Goal: Information Seeking & Learning: Check status

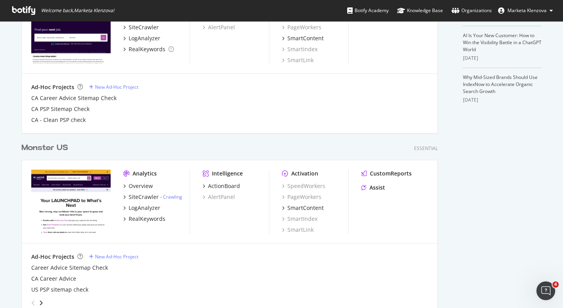
scroll to position [275, 0]
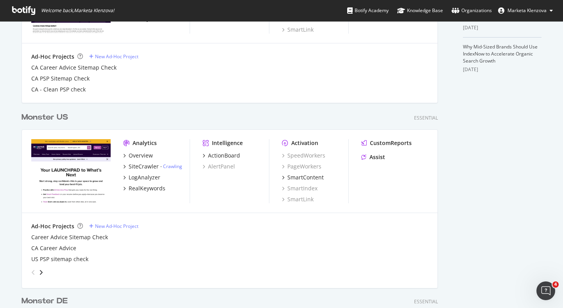
click at [49, 119] on div "Monster US" at bounding box center [45, 117] width 47 height 11
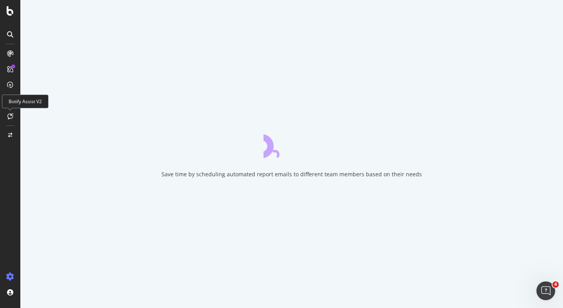
click at [11, 118] on icon at bounding box center [10, 116] width 6 height 6
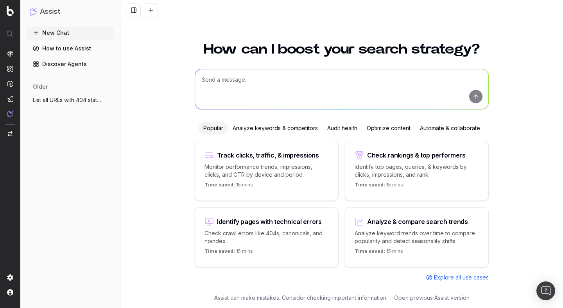
click at [237, 93] on textarea at bounding box center [341, 89] width 293 height 40
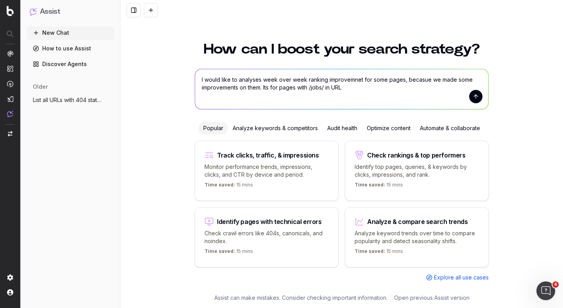
type textarea "I would like to analyses week over week ranking improvemnet for some pages, bec…"
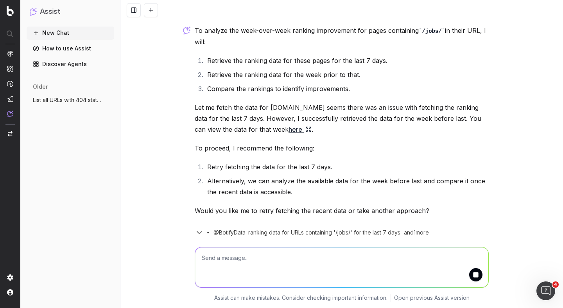
scroll to position [63, 0]
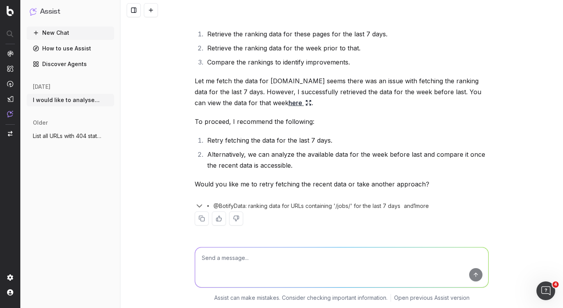
click at [289, 102] on link "here" at bounding box center [300, 102] width 23 height 11
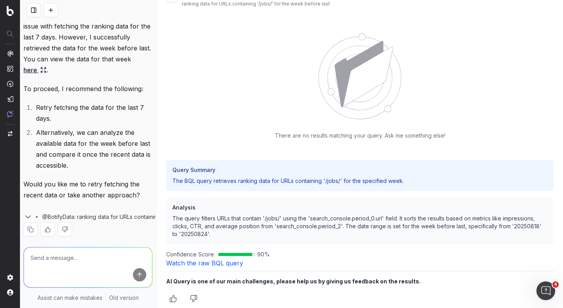
scroll to position [25, 0]
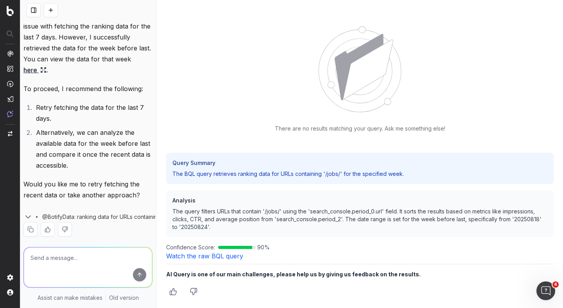
click at [227, 213] on p "The query filters URLs that contain '/jobs/' using the 'search_console.period_0…" at bounding box center [360, 219] width 375 height 23
drag, startPoint x: 216, startPoint y: 211, endPoint x: 261, endPoint y: 212, distance: 45.0
click at [261, 212] on p "The query filters URLs that contain '/jobs/' using the 'search_console.period_0…" at bounding box center [360, 219] width 375 height 23
click at [265, 212] on p "The query filters URLs that contain '/jobs/' using the 'search_console.period_0…" at bounding box center [360, 219] width 375 height 23
drag, startPoint x: 281, startPoint y: 212, endPoint x: 265, endPoint y: 213, distance: 16.1
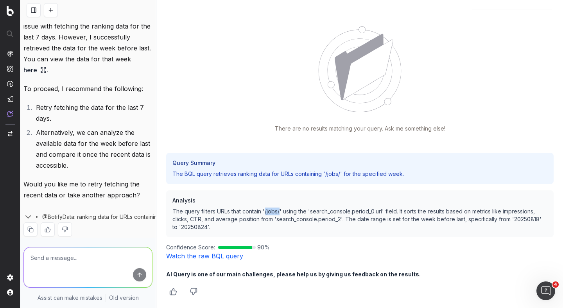
click at [265, 213] on p "The query filters URLs that contain '/jobs/' using the 'search_console.period_0…" at bounding box center [360, 219] width 375 height 23
click at [308, 216] on p "The query filters URLs that contain '/jobs/' using the 'search_console.period_0…" at bounding box center [360, 219] width 375 height 23
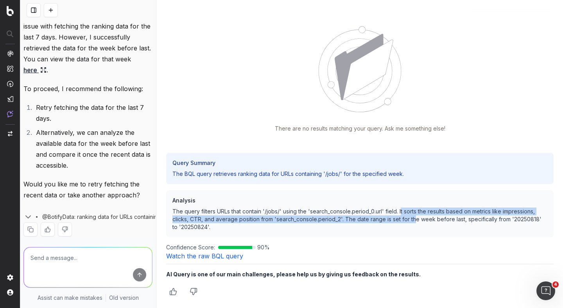
drag, startPoint x: 401, startPoint y: 211, endPoint x: 408, endPoint y: 226, distance: 16.3
click at [411, 223] on p "The query filters URLs that contain '/jobs/' using the 'search_console.period_0…" at bounding box center [360, 219] width 375 height 23
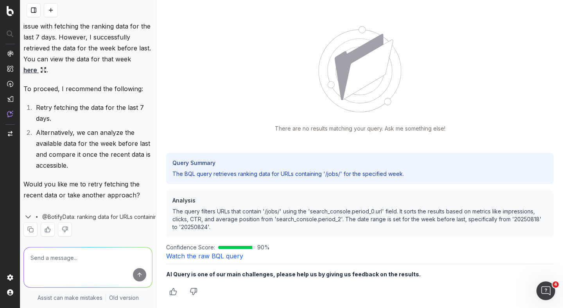
click at [302, 173] on p "The BQL query retrieves ranking data for URLs containing '/jobs/' for the speci…" at bounding box center [364, 164] width 284 height 257
click at [218, 257] on link "Watch the raw BQL query" at bounding box center [204, 256] width 77 height 8
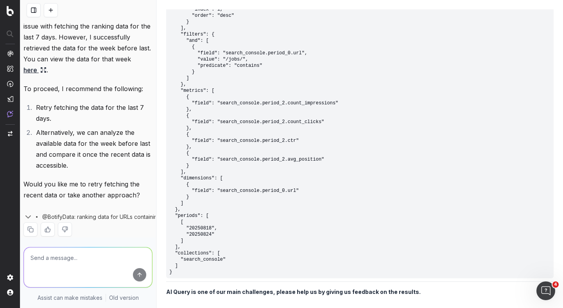
scroll to position [325, 0]
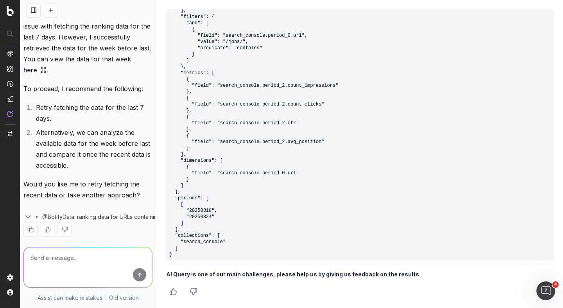
click at [118, 231] on div "To analyze the week-over-week ranking improvement for pages containing /jobs/ i…" at bounding box center [87, 63] width 129 height 371
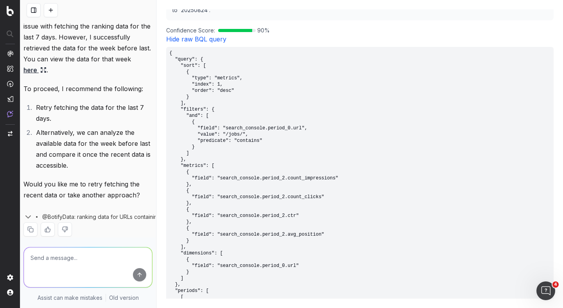
scroll to position [0, 0]
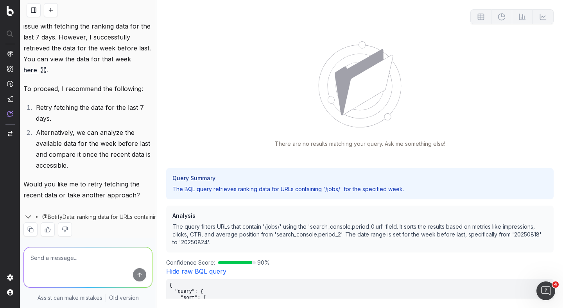
click at [328, 131] on div "There are no results matching your query. Ask me something else!" at bounding box center [360, 94] width 388 height 106
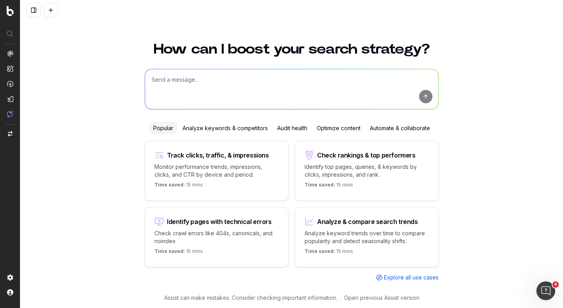
click at [346, 152] on div "Check rankings & top performers" at bounding box center [366, 155] width 99 height 6
type textarea "What are my top ranking pages?"
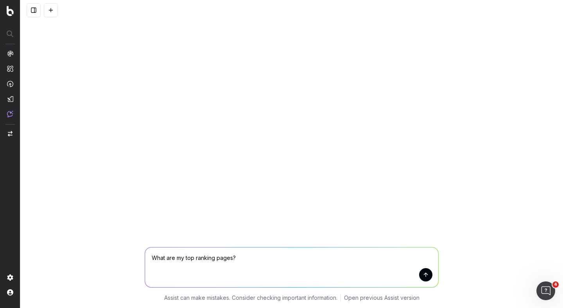
click at [426, 280] on button "submit" at bounding box center [425, 274] width 13 height 13
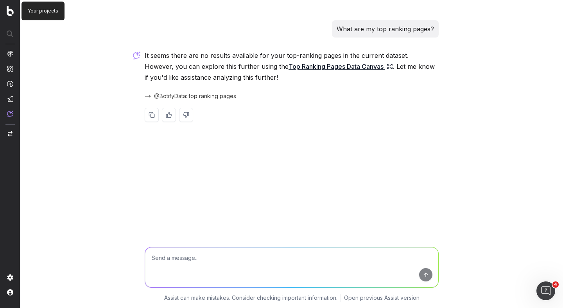
click at [13, 6] on img at bounding box center [10, 11] width 7 height 10
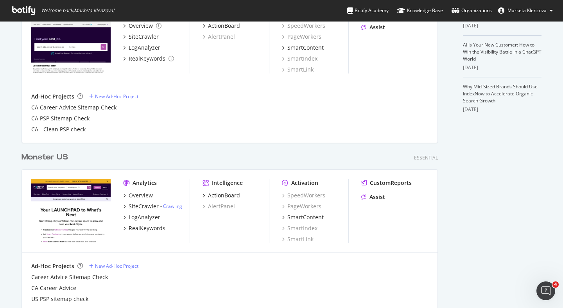
scroll to position [269, 0]
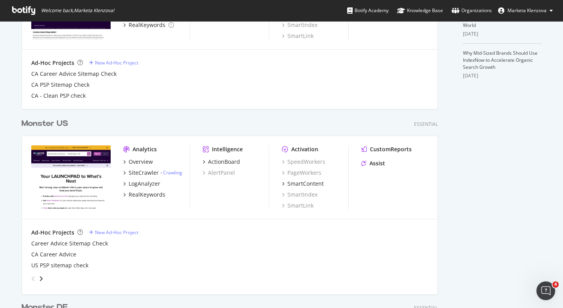
click at [59, 127] on div "Monster US" at bounding box center [45, 123] width 47 height 11
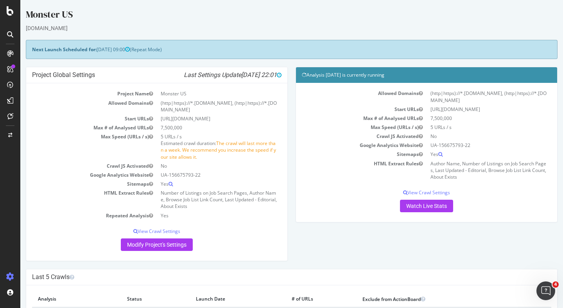
click at [10, 68] on icon at bounding box center [10, 69] width 6 height 6
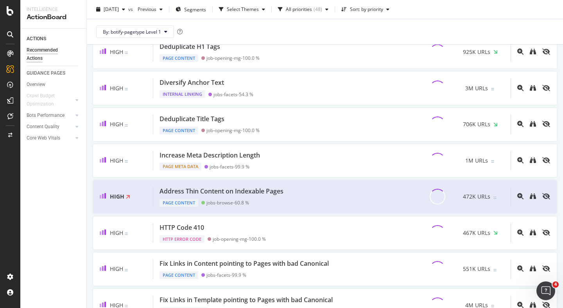
scroll to position [213, 0]
click at [11, 52] on icon at bounding box center [10, 53] width 6 height 6
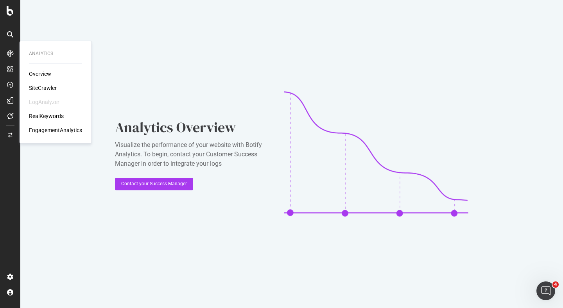
click at [41, 114] on div "RealKeywords" at bounding box center [46, 116] width 35 height 8
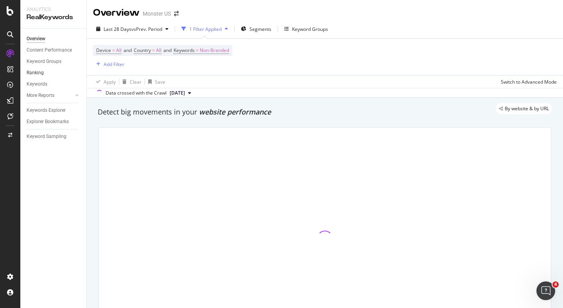
click at [52, 70] on link "Ranking" at bounding box center [54, 73] width 54 height 8
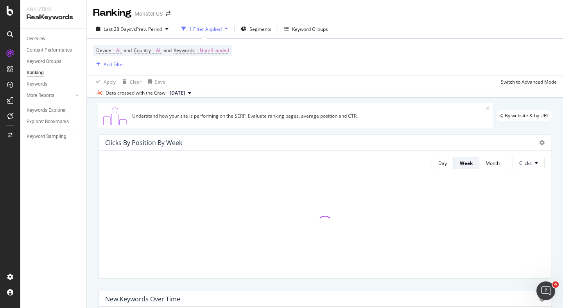
click at [42, 73] on div "Ranking" at bounding box center [35, 73] width 17 height 8
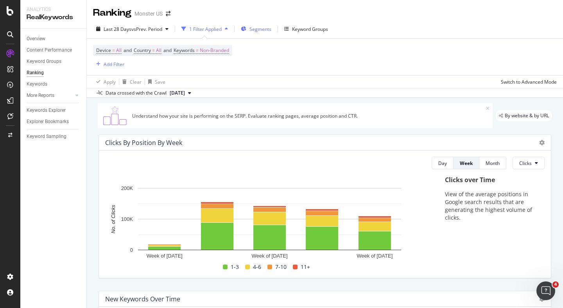
click at [261, 28] on span "Segments" at bounding box center [261, 29] width 22 height 7
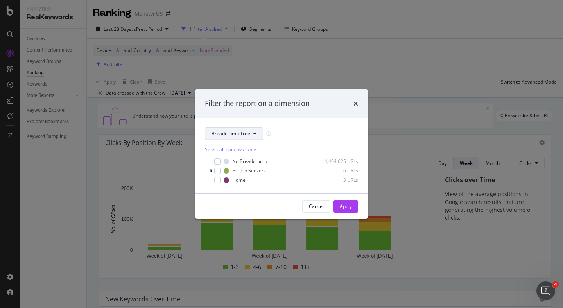
click at [249, 137] on button "Breadcrumb Tree" at bounding box center [234, 134] width 58 height 13
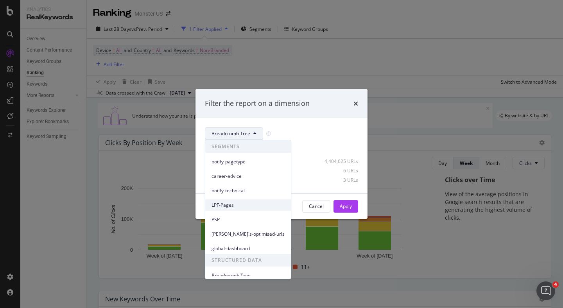
scroll to position [2, 0]
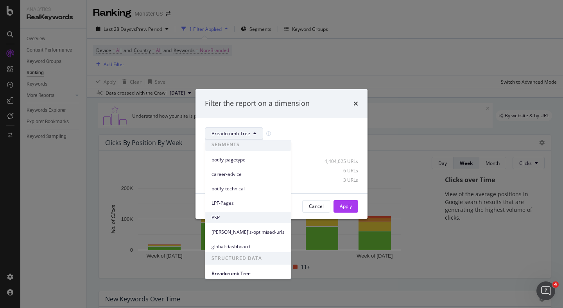
drag, startPoint x: 237, startPoint y: 204, endPoint x: 238, endPoint y: 217, distance: 12.9
click at [238, 217] on div "SEGMENTS botify-pagetype career-advice botify-technical LPF-Pages PSP [PERSON_N…" at bounding box center [248, 195] width 86 height 114
click at [238, 217] on span "PSP" at bounding box center [248, 217] width 73 height 7
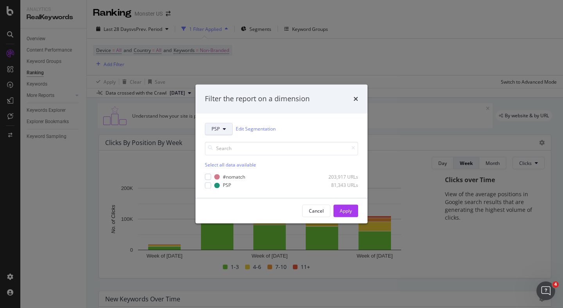
click at [228, 129] on button "PSP" at bounding box center [219, 129] width 28 height 13
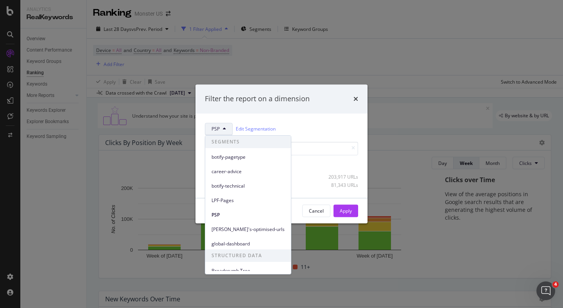
click at [223, 199] on span "LPF-Pages" at bounding box center [248, 200] width 73 height 7
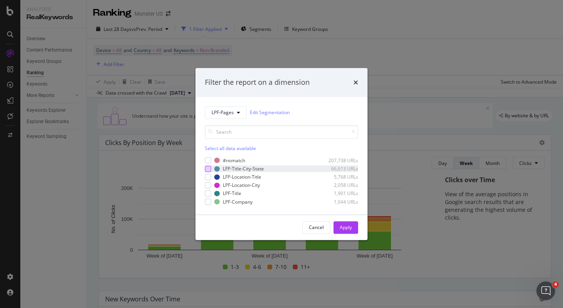
click at [209, 169] on div "modal" at bounding box center [208, 169] width 6 height 6
click at [209, 177] on div "modal" at bounding box center [208, 177] width 6 height 6
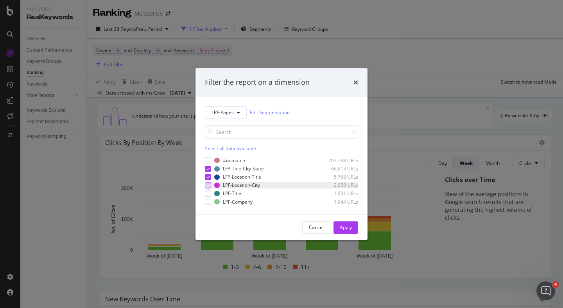
click at [209, 184] on div "modal" at bounding box center [208, 185] width 6 height 6
click at [207, 193] on div "modal" at bounding box center [208, 194] width 6 height 6
click at [207, 201] on div "modal" at bounding box center [208, 202] width 6 height 6
click at [206, 161] on div "modal" at bounding box center [208, 161] width 6 height 6
click at [349, 230] on div "Apply" at bounding box center [346, 227] width 12 height 7
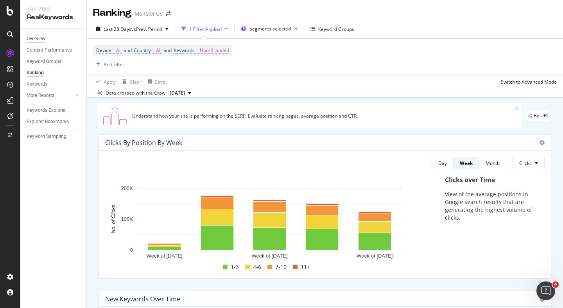
click at [45, 38] on div "Overview" at bounding box center [36, 39] width 19 height 8
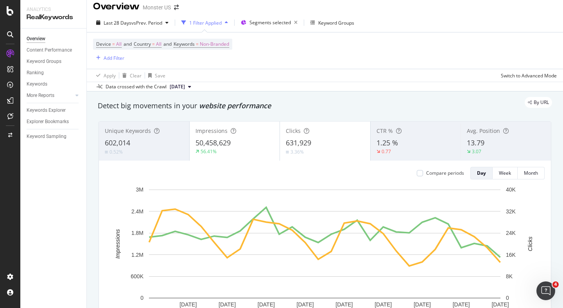
scroll to position [1, 0]
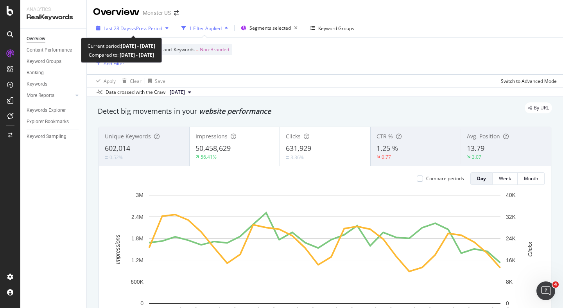
click at [166, 29] on div "button" at bounding box center [166, 28] width 9 height 5
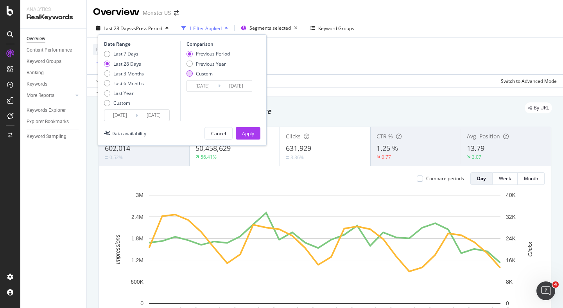
click at [192, 74] on div "Custom" at bounding box center [190, 73] width 6 height 6
click at [188, 65] on div "Previous Year" at bounding box center [190, 64] width 6 height 6
type input "[DATE]"
click at [250, 130] on div "Apply" at bounding box center [248, 133] width 12 height 7
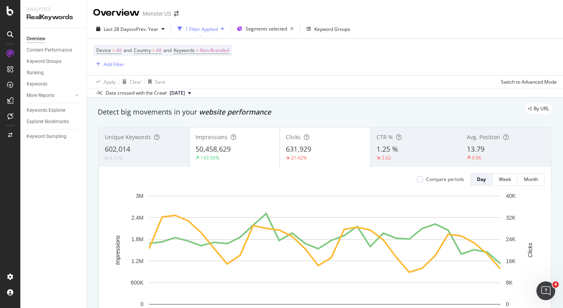
click at [325, 155] on div "21.42%" at bounding box center [325, 158] width 79 height 7
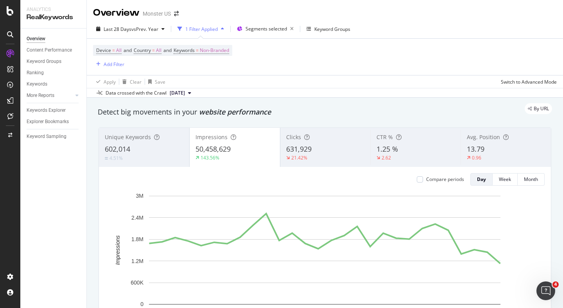
click at [487, 148] on div "13.79" at bounding box center [506, 149] width 78 height 10
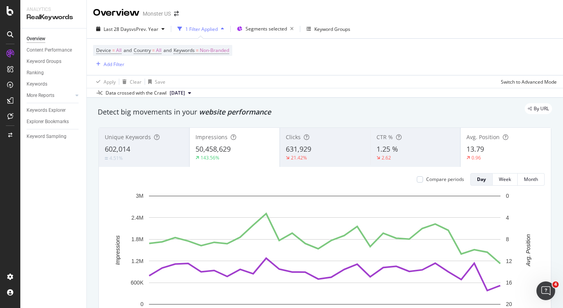
click at [203, 144] on div "Impressions 50,458,629 143.56%" at bounding box center [235, 147] width 90 height 35
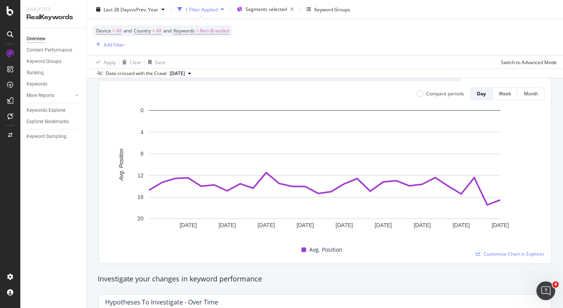
scroll to position [85, 0]
click at [503, 99] on div "Week" at bounding box center [505, 94] width 12 height 11
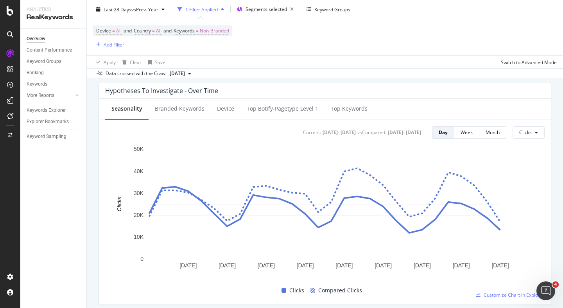
scroll to position [300, 0]
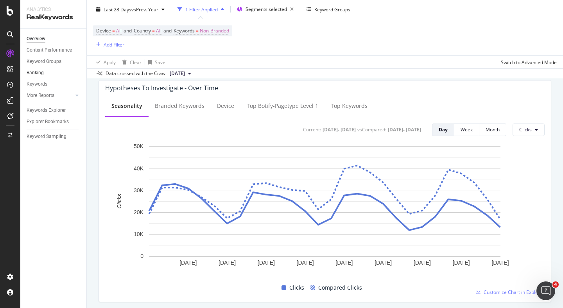
click at [58, 73] on link "Ranking" at bounding box center [54, 73] width 54 height 8
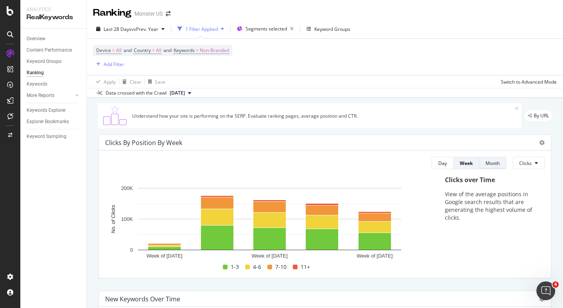
click at [500, 162] on button "Month" at bounding box center [493, 163] width 27 height 13
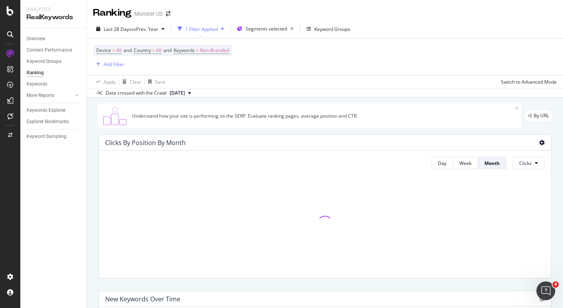
click at [541, 142] on icon at bounding box center [541, 142] width 5 height 5
drag, startPoint x: 520, startPoint y: 136, endPoint x: 519, endPoint y: 149, distance: 13.0
click at [519, 149] on div "Bar (by Value) Bar (by Percentage) Table" at bounding box center [505, 133] width 68 height 43
click at [519, 149] on span "Table" at bounding box center [510, 150] width 43 height 7
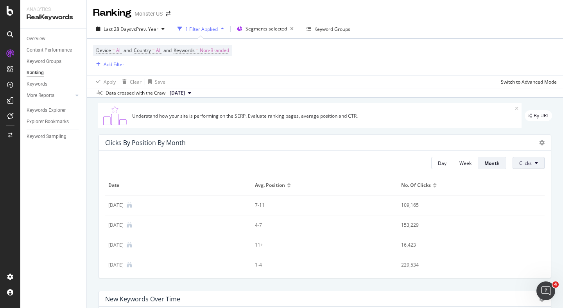
click at [536, 168] on button "Clicks" at bounding box center [529, 163] width 32 height 13
click at [533, 174] on div "Rankings" at bounding box center [535, 178] width 42 height 11
click at [544, 146] on icon at bounding box center [541, 142] width 5 height 5
click at [512, 126] on div "Bar (by Value)" at bounding box center [505, 120] width 68 height 11
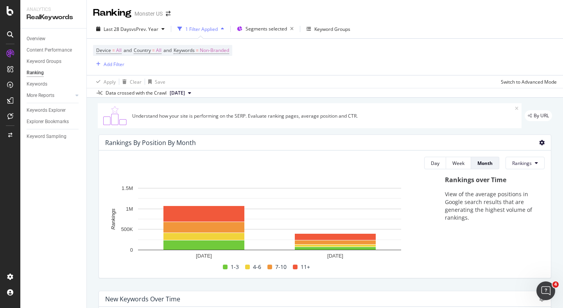
click at [541, 142] on icon at bounding box center [541, 142] width 5 height 5
click at [517, 138] on span "Bar (by Percentage)" at bounding box center [510, 135] width 43 height 7
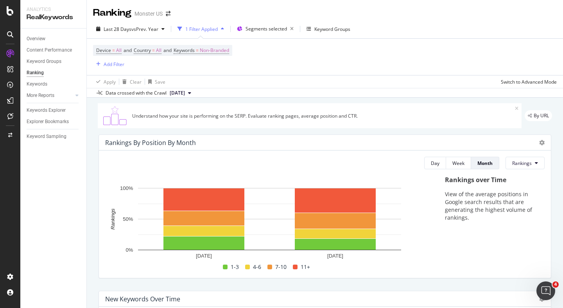
click at [11, 32] on icon at bounding box center [10, 34] width 6 height 6
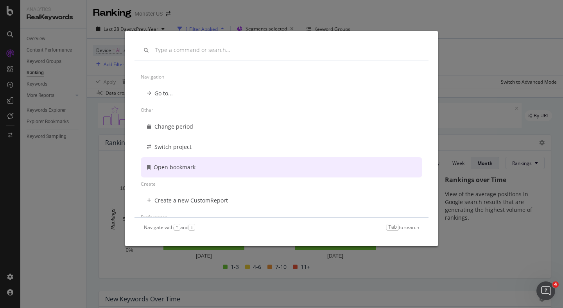
click at [105, 71] on div "Navigation Go to... Other Change period Switch project Open bookmark Create Cre…" at bounding box center [281, 154] width 563 height 308
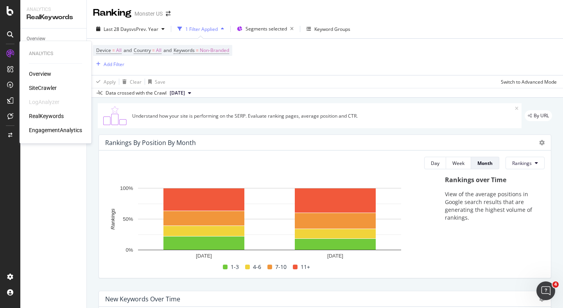
click at [43, 73] on div "Overview" at bounding box center [40, 74] width 22 height 8
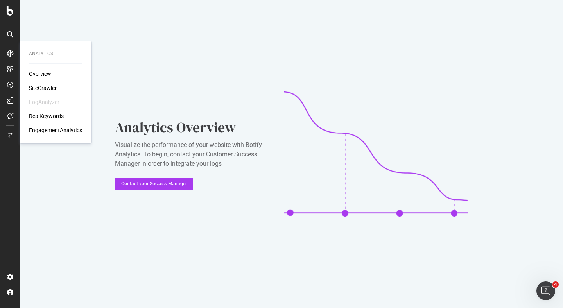
click at [45, 89] on div "SiteCrawler" at bounding box center [43, 88] width 28 height 8
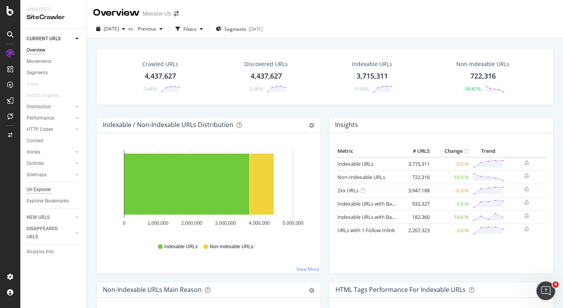
click at [35, 191] on div "Url Explorer" at bounding box center [39, 190] width 24 height 8
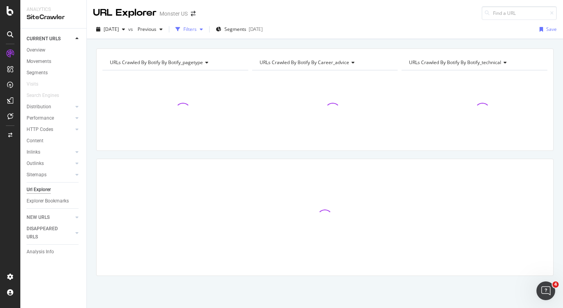
click at [206, 26] on div "Filters" at bounding box center [190, 29] width 34 height 12
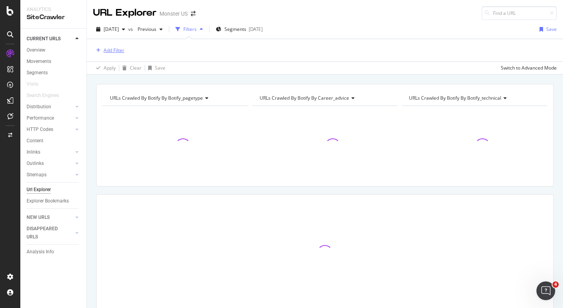
click at [108, 48] on div "Add Filter" at bounding box center [114, 50] width 21 height 7
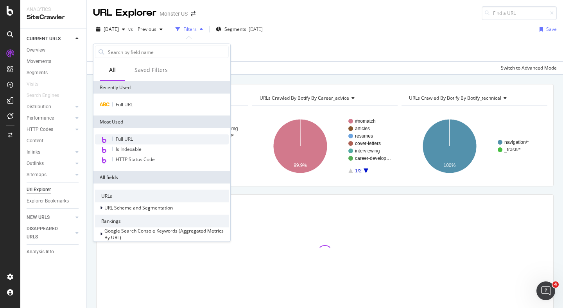
click at [122, 139] on span "Full URL" at bounding box center [124, 139] width 17 height 7
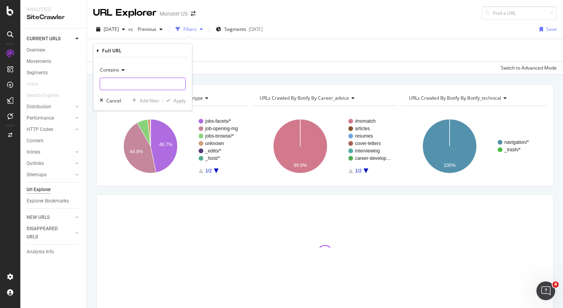
click at [126, 81] on input "text" at bounding box center [142, 84] width 85 height 13
type input "-"
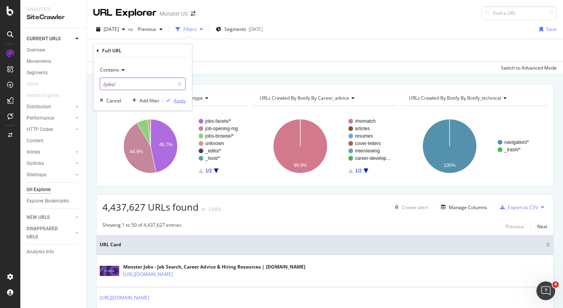
type input "/jobs/"
click at [182, 104] on div "Apply" at bounding box center [180, 100] width 12 height 7
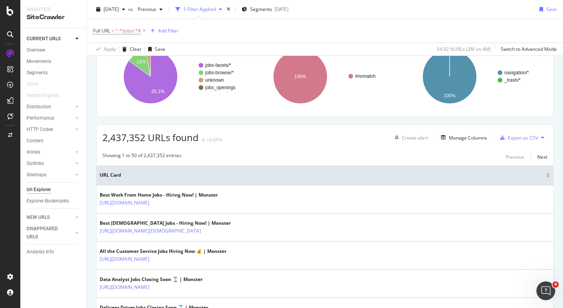
scroll to position [71, 0]
click at [277, 156] on div "Showing 1 to 50 of 2,437,352 entries Previous Next" at bounding box center [325, 156] width 457 height 9
click at [447, 135] on div "button" at bounding box center [443, 137] width 11 height 5
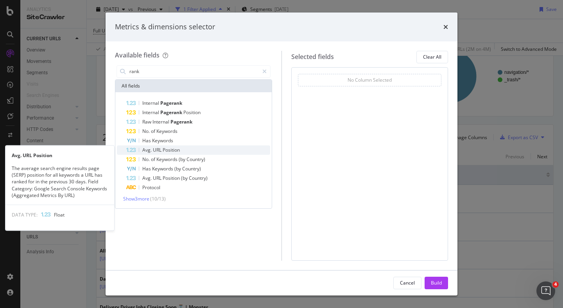
type input "rank"
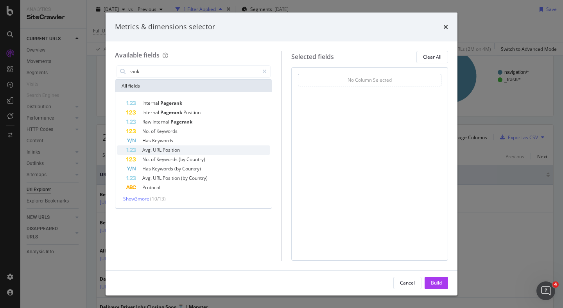
click at [185, 149] on div "Avg. URL Position" at bounding box center [198, 150] width 144 height 9
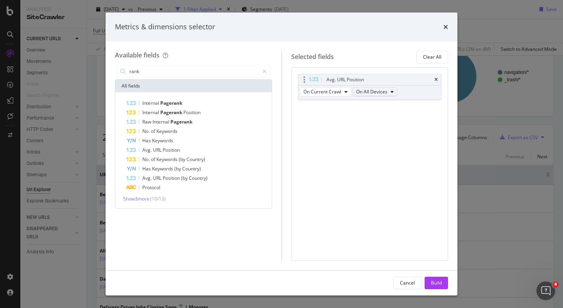
click at [382, 92] on span "On All Devices" at bounding box center [371, 91] width 31 height 7
click at [380, 91] on span "On All Devices" at bounding box center [371, 91] width 31 height 7
click at [347, 90] on icon "modal" at bounding box center [346, 92] width 3 height 5
click at [347, 115] on div "On Compared Crawl" at bounding box center [328, 120] width 57 height 11
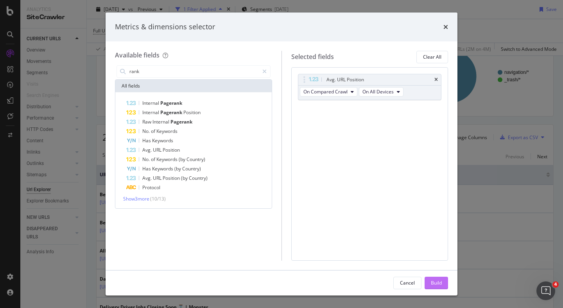
click at [436, 283] on div "Build" at bounding box center [436, 283] width 11 height 7
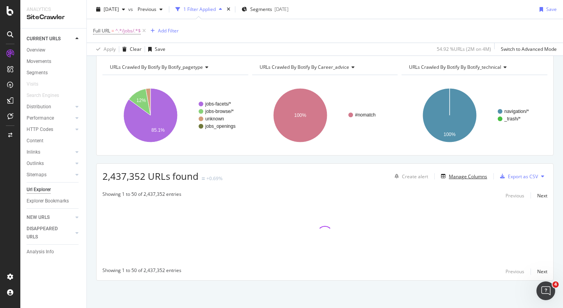
scroll to position [32, 0]
click at [166, 8] on div "button" at bounding box center [160, 9] width 9 height 5
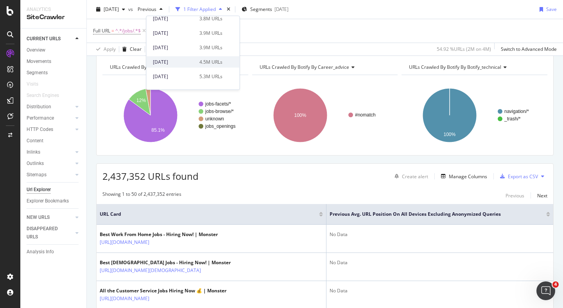
scroll to position [106, 0]
click at [175, 70] on div "[DATE] 5.3M URLs" at bounding box center [193, 73] width 93 height 11
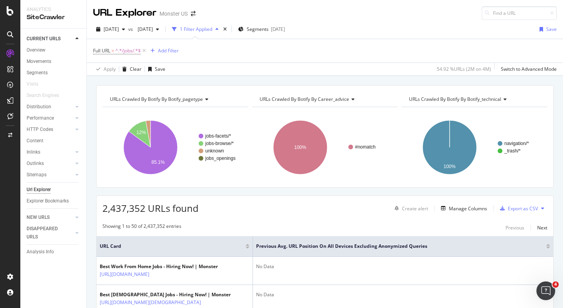
click at [549, 248] on div at bounding box center [549, 248] width 4 height 2
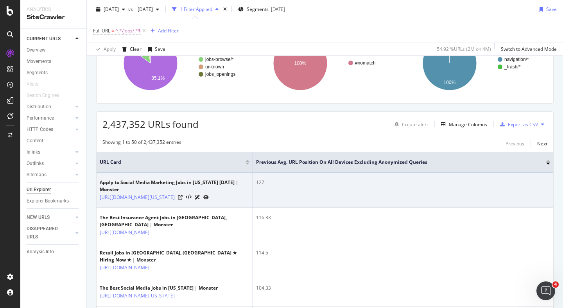
scroll to position [87, 0]
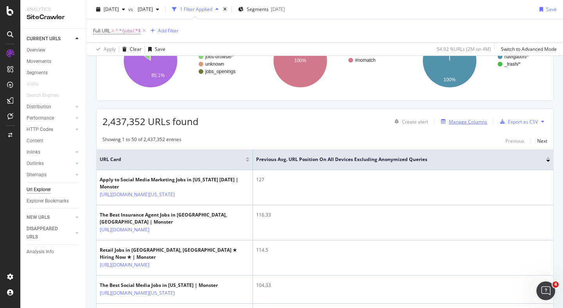
click at [478, 117] on button "Manage Columns" at bounding box center [462, 121] width 49 height 9
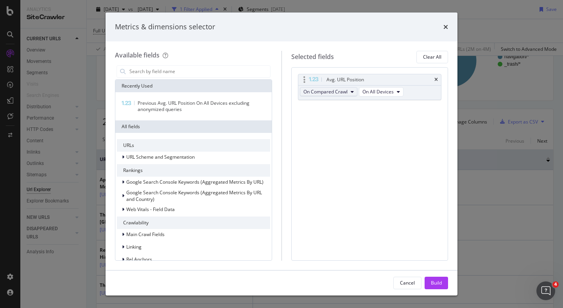
click at [354, 92] on button "On Compared Crawl" at bounding box center [329, 91] width 58 height 9
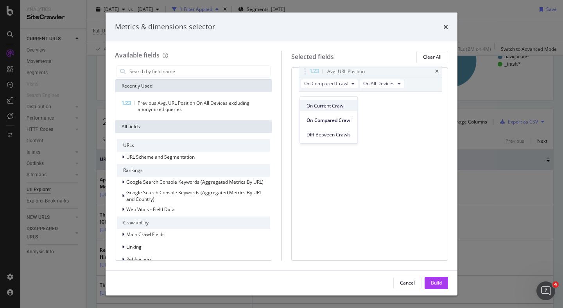
drag, startPoint x: 343, startPoint y: 119, endPoint x: 343, endPoint y: 110, distance: 8.6
click at [343, 110] on div "On Current Crawl On Compared Crawl Diff Between Crawls" at bounding box center [329, 118] width 58 height 43
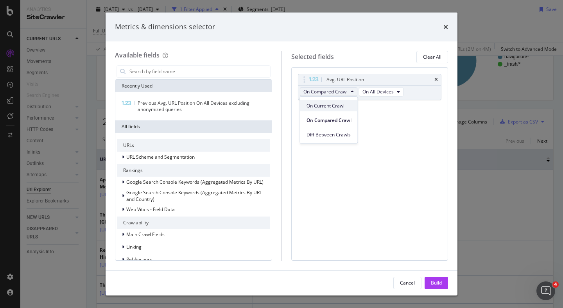
click at [343, 110] on div "On Current Crawl" at bounding box center [329, 105] width 58 height 11
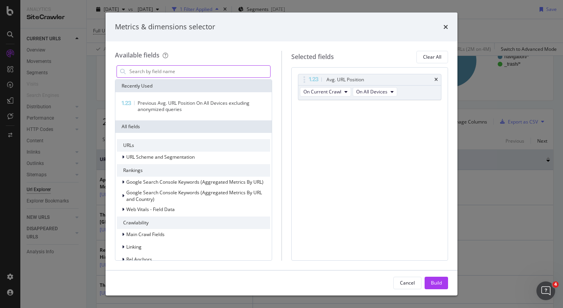
click at [217, 72] on input "modal" at bounding box center [200, 72] width 142 height 12
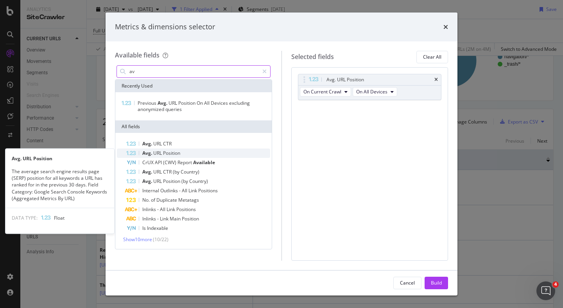
type input "av"
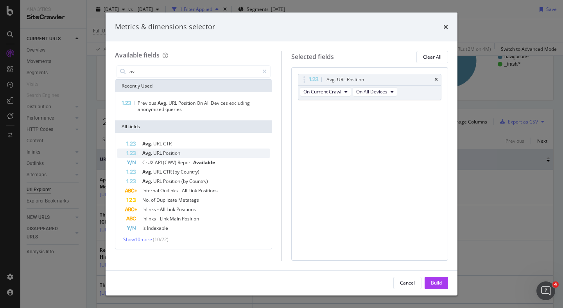
click at [232, 151] on div "Avg. URL Position" at bounding box center [198, 153] width 144 height 9
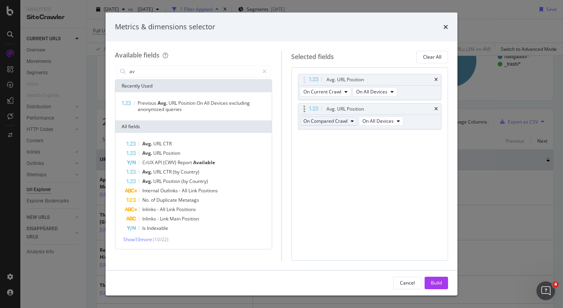
click at [353, 119] on icon "modal" at bounding box center [352, 121] width 3 height 5
click at [338, 134] on span "On Current Crawl" at bounding box center [329, 134] width 45 height 7
drag, startPoint x: 305, startPoint y: 111, endPoint x: 305, endPoint y: 93, distance: 17.6
click at [305, 83] on body "Analytics SiteCrawler CURRENT URLS Overview Movements Segments Visits Search En…" at bounding box center [281, 154] width 563 height 308
click at [442, 285] on button "Build" at bounding box center [436, 283] width 23 height 13
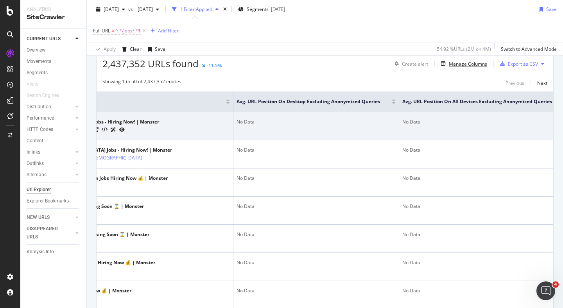
scroll to position [0, 70]
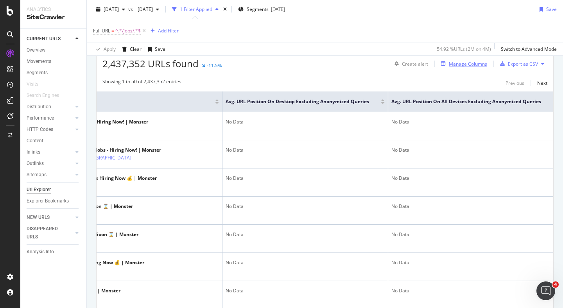
click at [483, 65] on div "Manage Columns" at bounding box center [468, 64] width 38 height 7
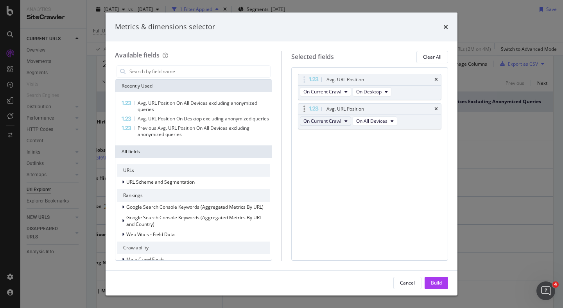
click at [347, 120] on icon "modal" at bounding box center [346, 121] width 3 height 5
click at [335, 150] on span "On Compared Crawl" at bounding box center [329, 149] width 44 height 7
click at [438, 288] on div "Build" at bounding box center [436, 283] width 11 height 12
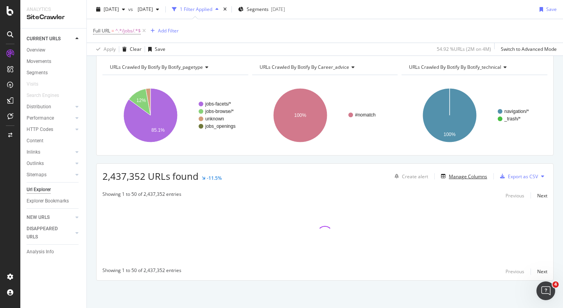
scroll to position [32, 0]
click at [471, 176] on div "Manage Columns" at bounding box center [468, 176] width 38 height 7
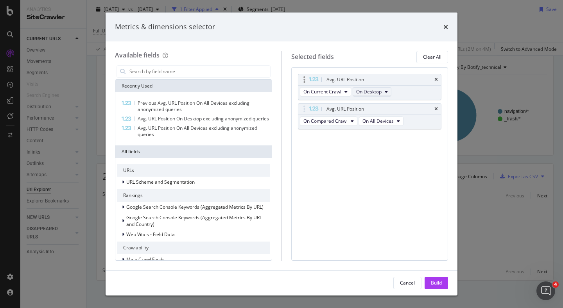
click at [385, 93] on button "On Desktop" at bounding box center [372, 91] width 39 height 9
click at [380, 108] on span "On All Devices" at bounding box center [375, 105] width 31 height 7
click at [439, 281] on div "Build" at bounding box center [436, 283] width 11 height 7
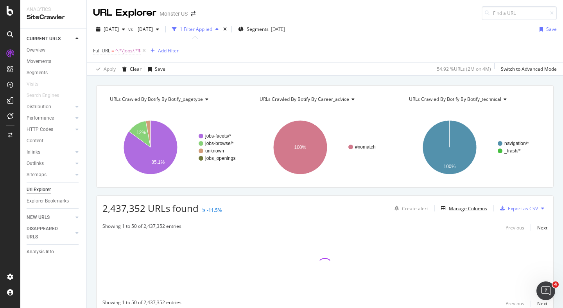
scroll to position [32, 0]
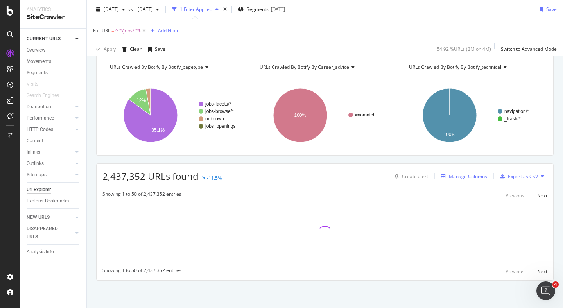
click at [470, 180] on div "Manage Columns" at bounding box center [462, 176] width 49 height 9
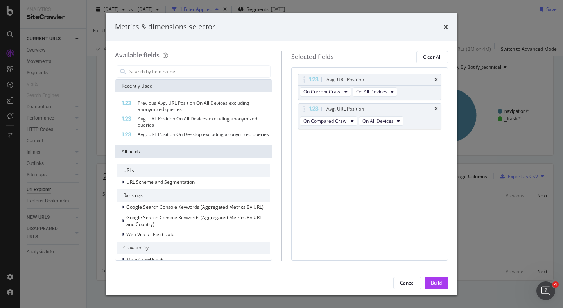
click at [448, 28] on div "Metrics & dimensions selector" at bounding box center [282, 27] width 352 height 29
click at [447, 34] on div "Metrics & dimensions selector" at bounding box center [282, 27] width 352 height 29
click at [446, 25] on icon "times" at bounding box center [446, 27] width 5 height 6
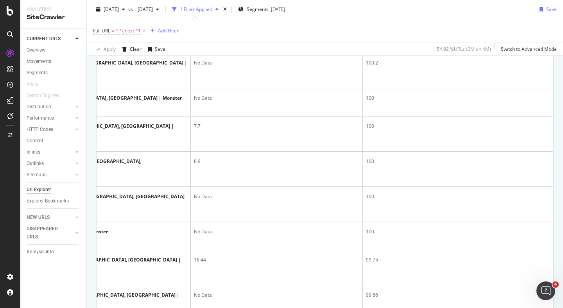
scroll to position [1014, 0]
